Goal: Communication & Community: Answer question/provide support

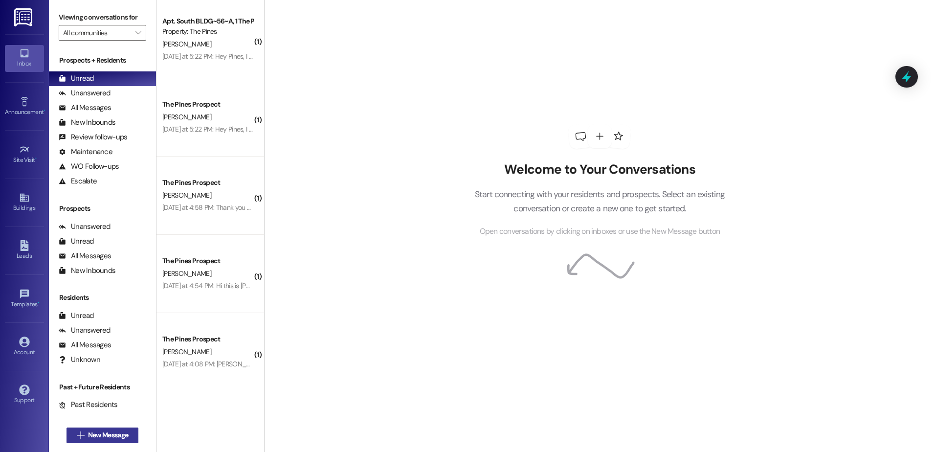
click at [120, 435] on span "New Message" at bounding box center [108, 435] width 40 height 10
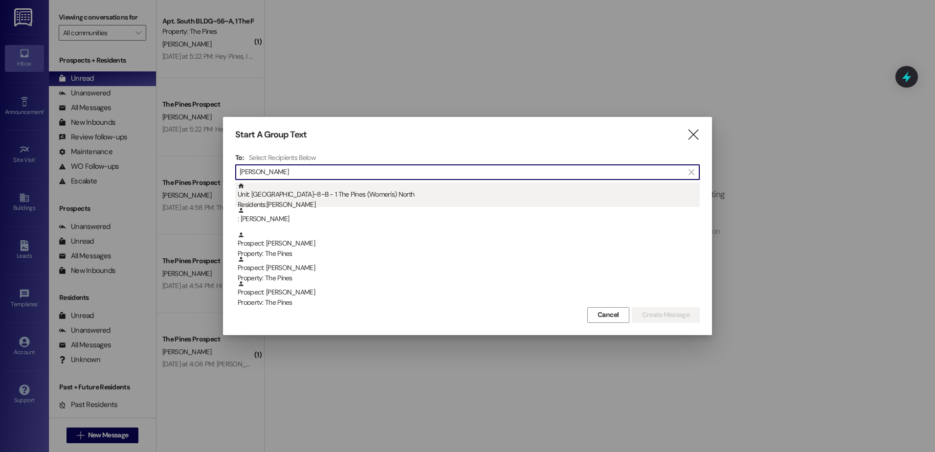
type input "[PERSON_NAME]"
click at [301, 196] on div "Unit: [GEOGRAPHIC_DATA]~8~B - 1 The Pines (Women's) [DEMOGRAPHIC_DATA] Resident…" at bounding box center [469, 196] width 462 height 28
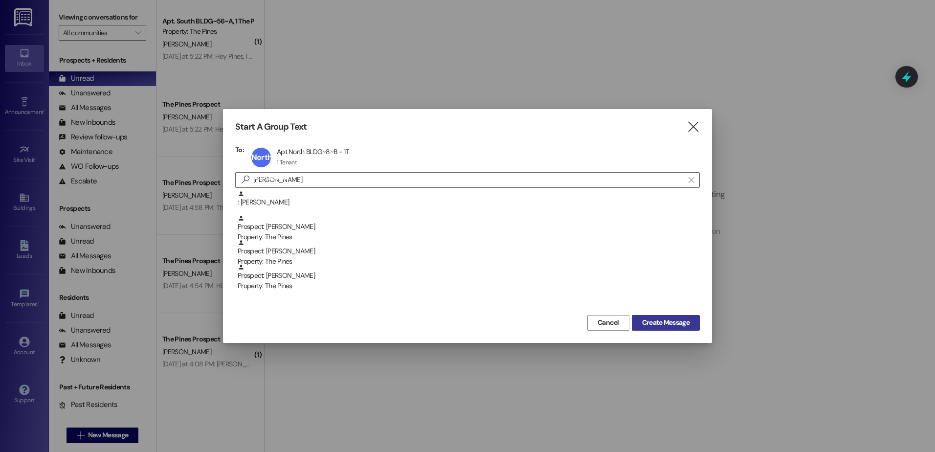
click at [645, 317] on span "Create Message" at bounding box center [665, 322] width 47 height 10
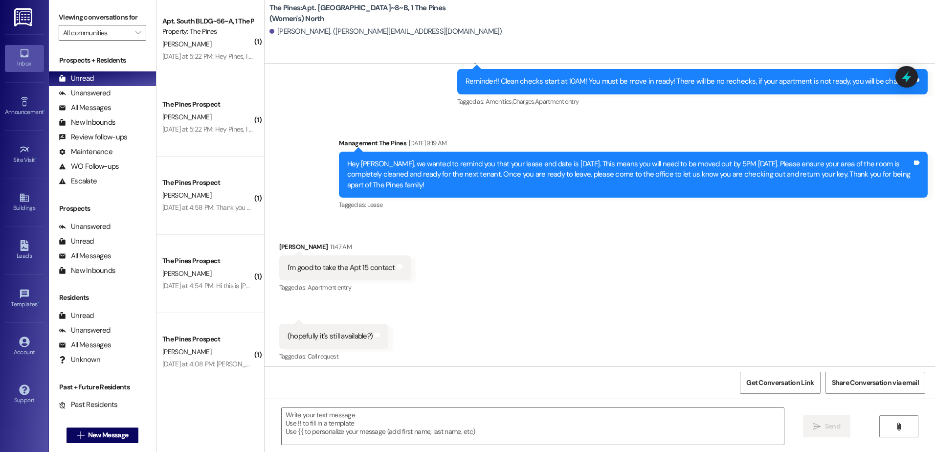
scroll to position [973, 0]
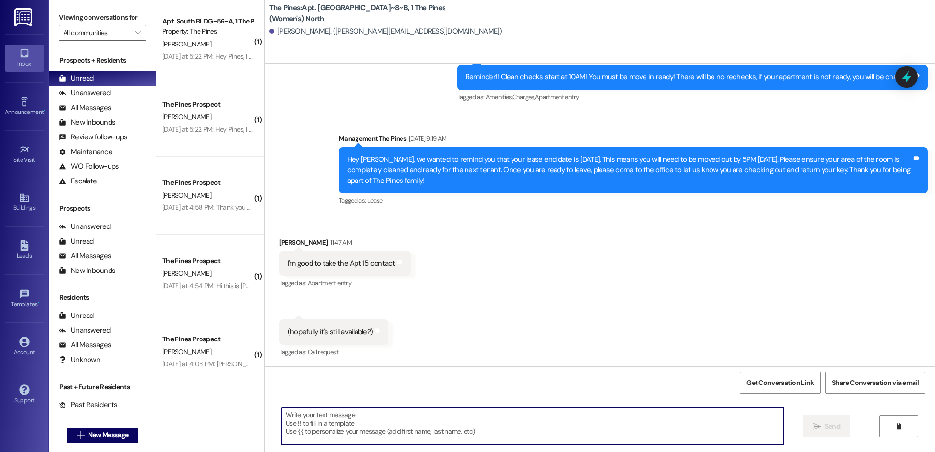
click at [353, 421] on textarea at bounding box center [533, 426] width 502 height 37
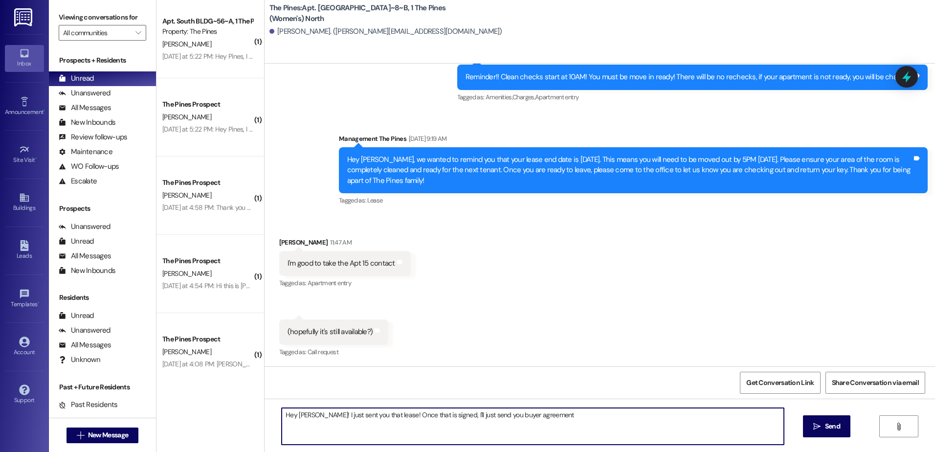
type textarea "Hey Catherine! I just sent you that lease! Once that is signed, I'll just send …"
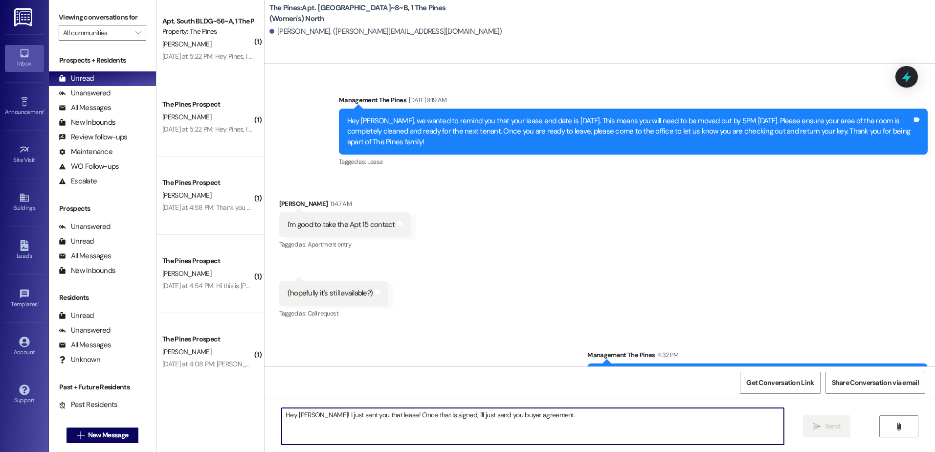
scroll to position [1042, 0]
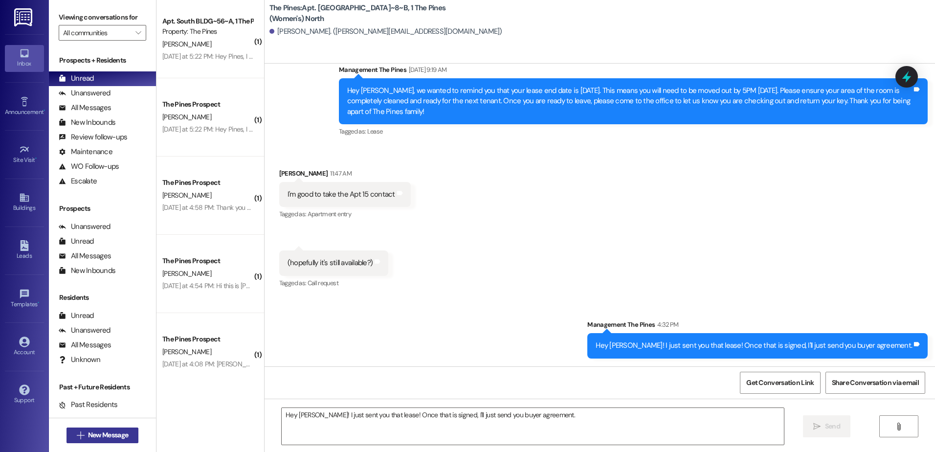
click at [99, 431] on span "New Message" at bounding box center [108, 435] width 40 height 10
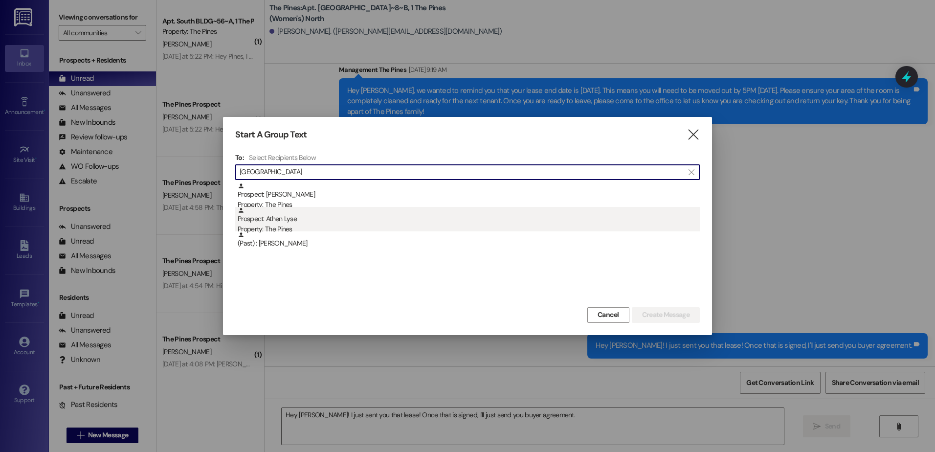
type input "athen"
click at [308, 217] on div "Prospect: Athen Lyse Property: The Pines" at bounding box center [469, 221] width 462 height 28
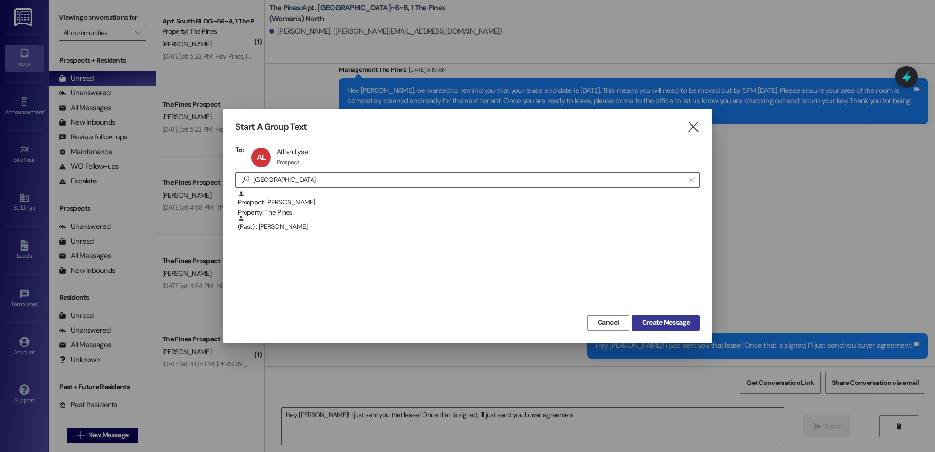
click at [660, 321] on span "Create Message" at bounding box center [665, 322] width 47 height 10
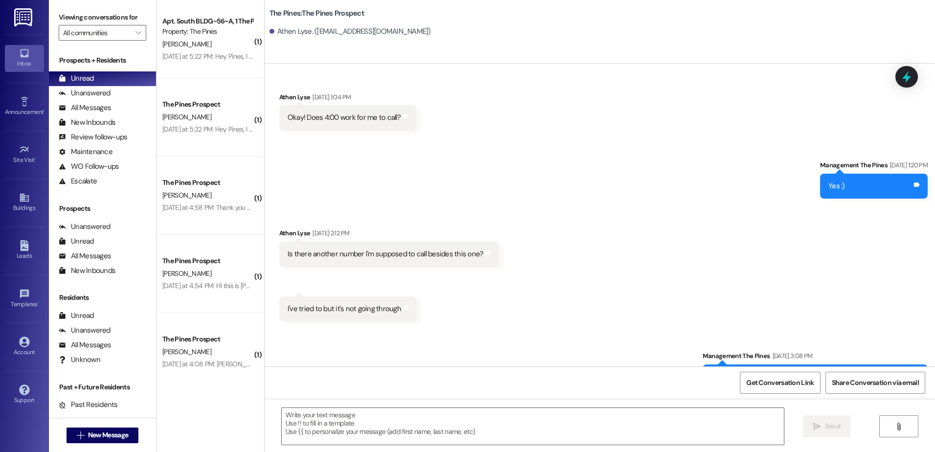
scroll to position [861, 0]
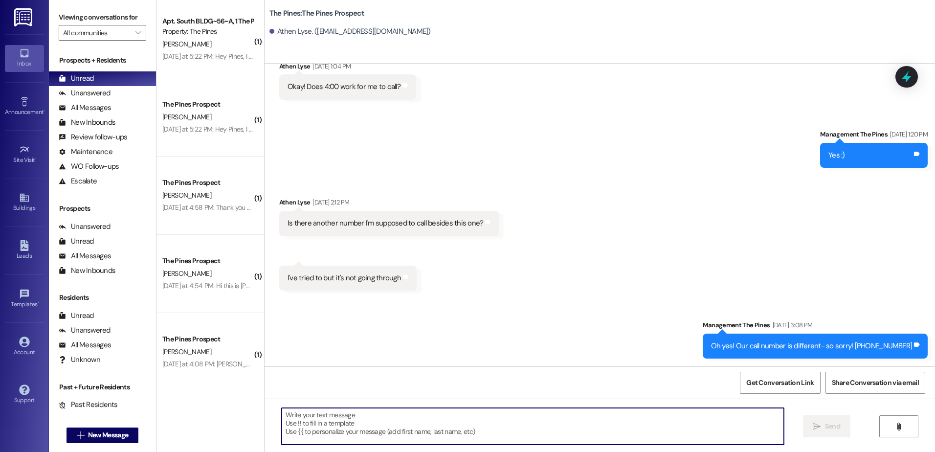
click at [340, 436] on textarea at bounding box center [533, 426] width 502 height 37
type textarea "h"
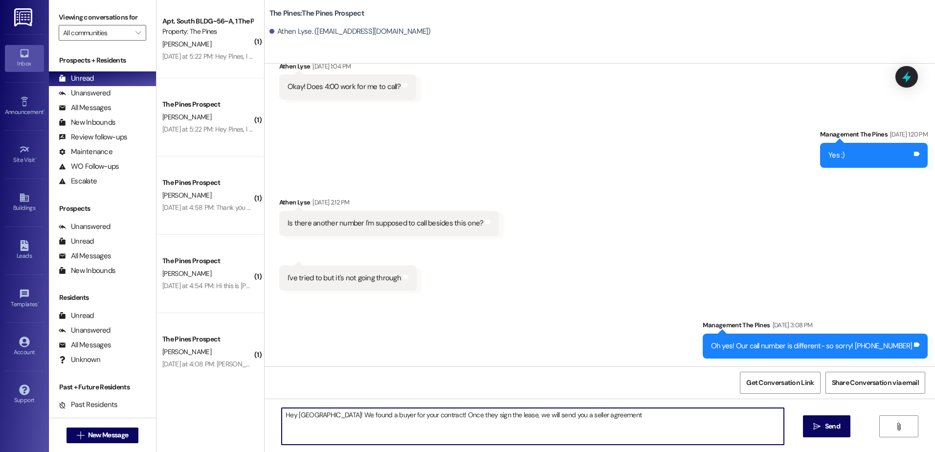
type textarea "Hey Athen! We found a buyer for your contract! Once they sign the lease, we wil…"
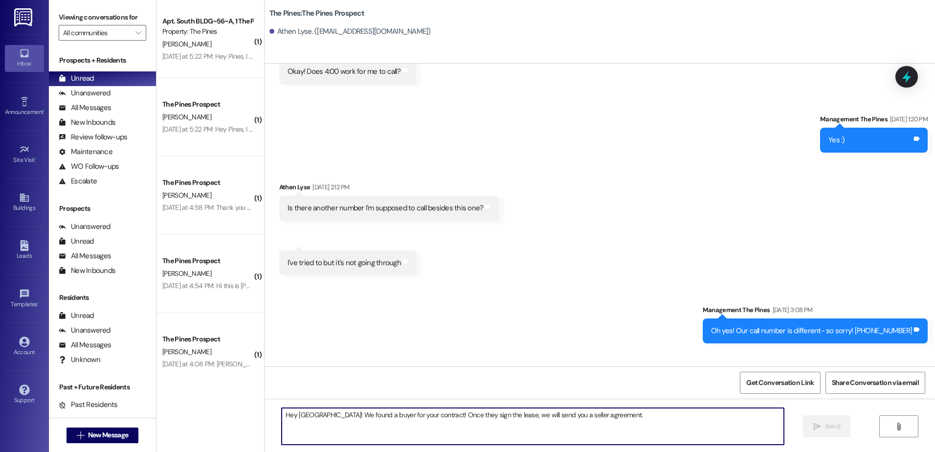
scroll to position [929, 0]
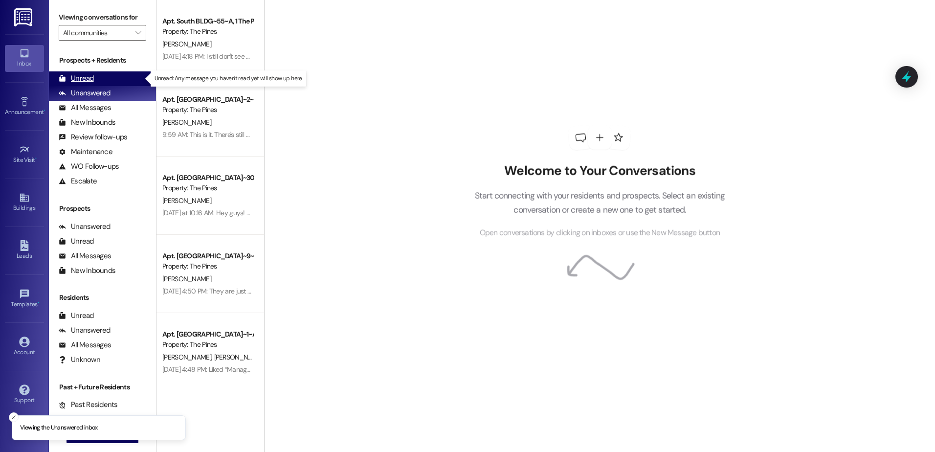
click at [99, 72] on div "Unread (0)" at bounding box center [102, 78] width 107 height 15
